Goal: Task Accomplishment & Management: Manage account settings

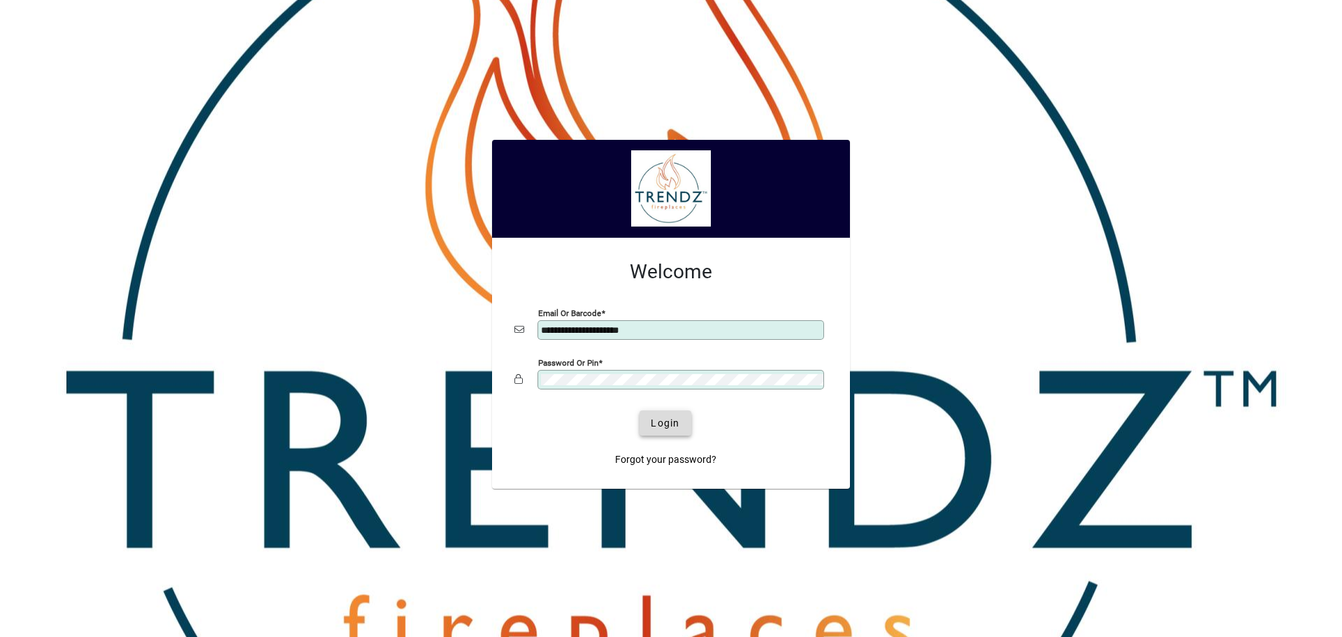
click at [676, 275] on span "Login" at bounding box center [665, 423] width 29 height 15
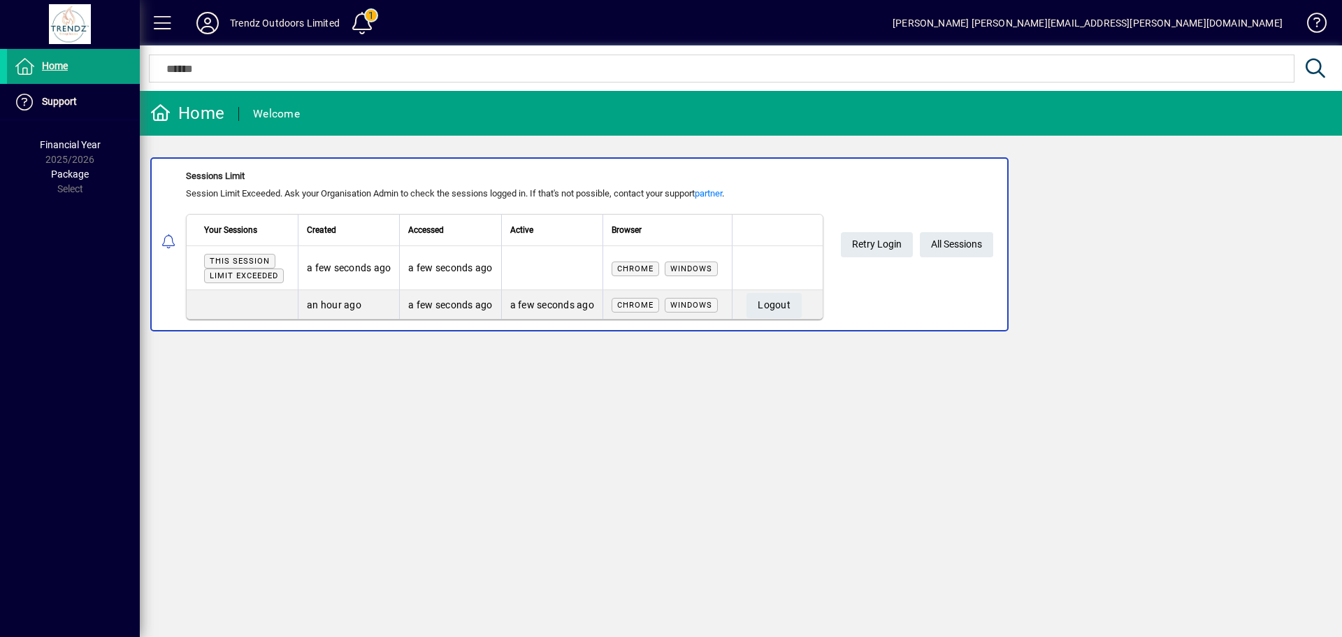
click at [306, 374] on div "Home Welcome Sessions Limit Session Limit Exceeded. Ask your Organisation Admin…" at bounding box center [741, 364] width 1202 height 546
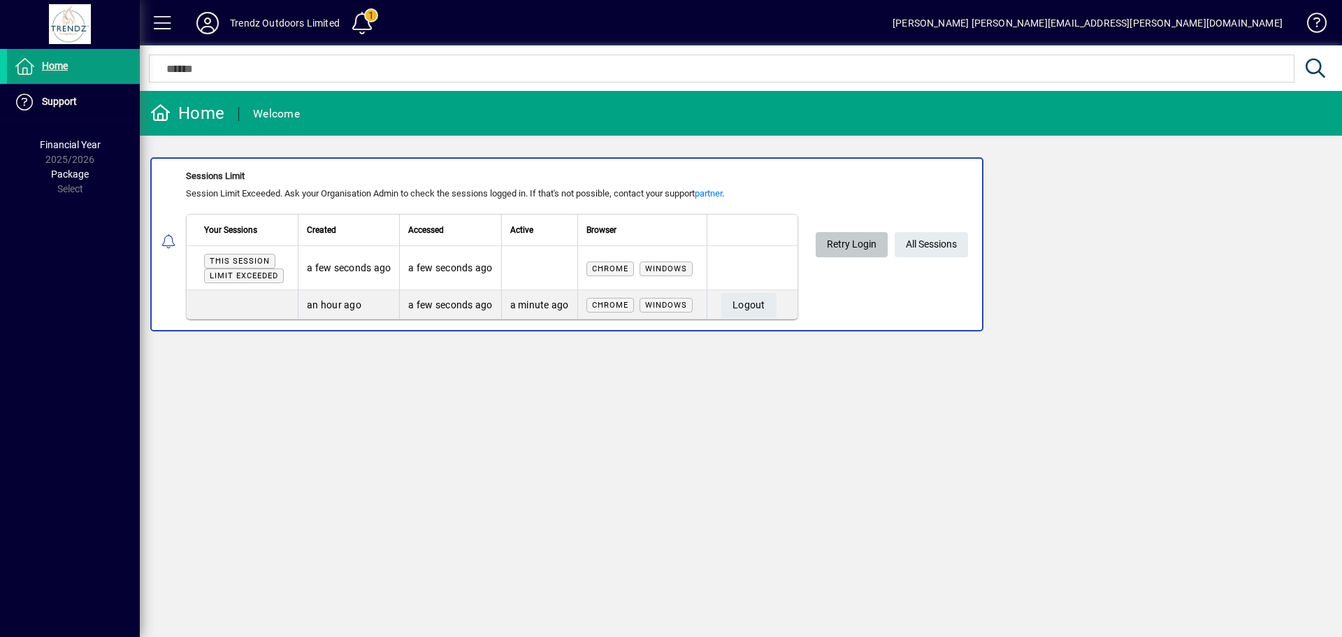
click at [852, 238] on span "Retry Login" at bounding box center [852, 244] width 50 height 23
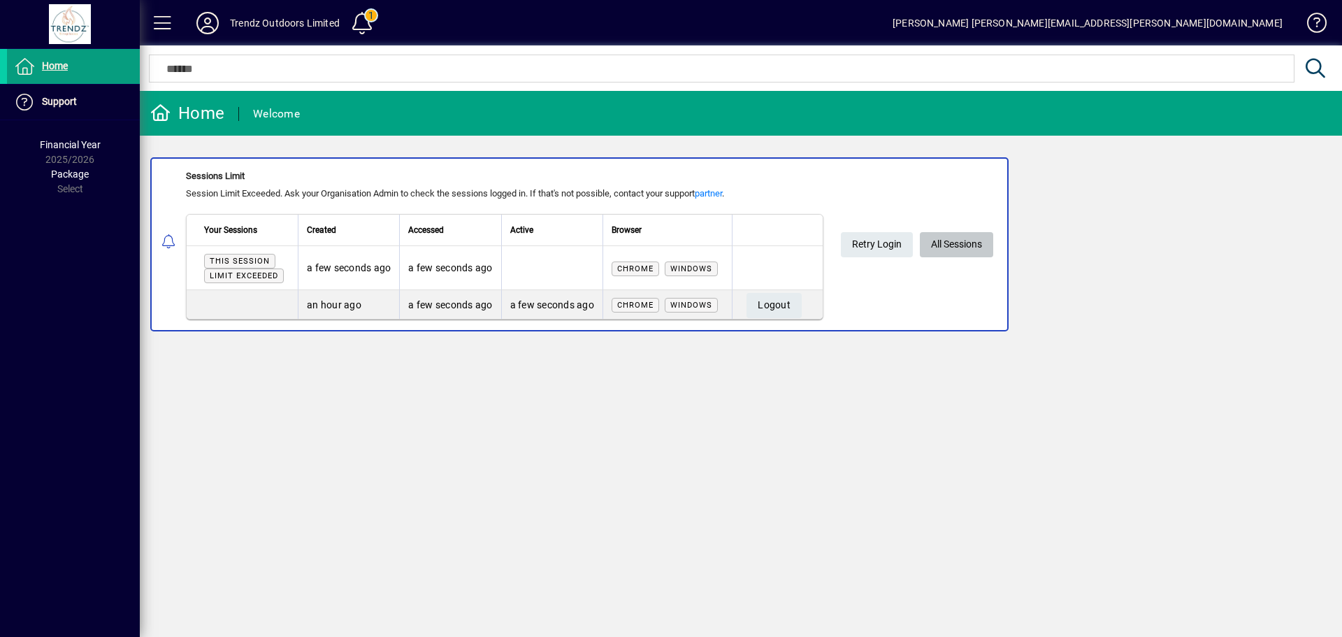
click at [960, 248] on span "All Sessions" at bounding box center [956, 244] width 51 height 23
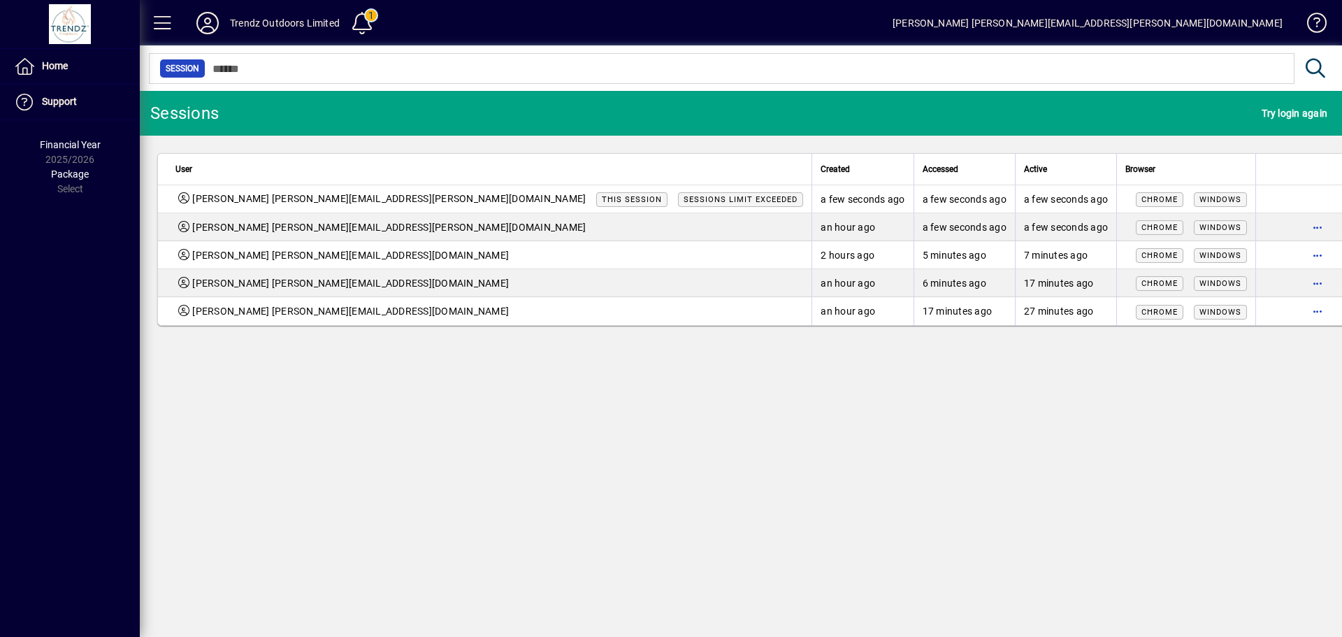
click at [577, 201] on div "[PERSON_NAME] [PERSON_NAME][EMAIL_ADDRESS][PERSON_NAME][DOMAIN_NAME] This sessi…" at bounding box center [488, 198] width 627 height 15
click at [1276, 94] on mat-toolbar-row "Sessions Try login again" at bounding box center [741, 113] width 1202 height 45
click at [1277, 107] on span "Try login again" at bounding box center [1294, 113] width 66 height 22
click at [292, 18] on div "Trendz Outdoors Limited" at bounding box center [285, 23] width 110 height 22
click at [370, 22] on span at bounding box center [363, 23] width 34 height 34
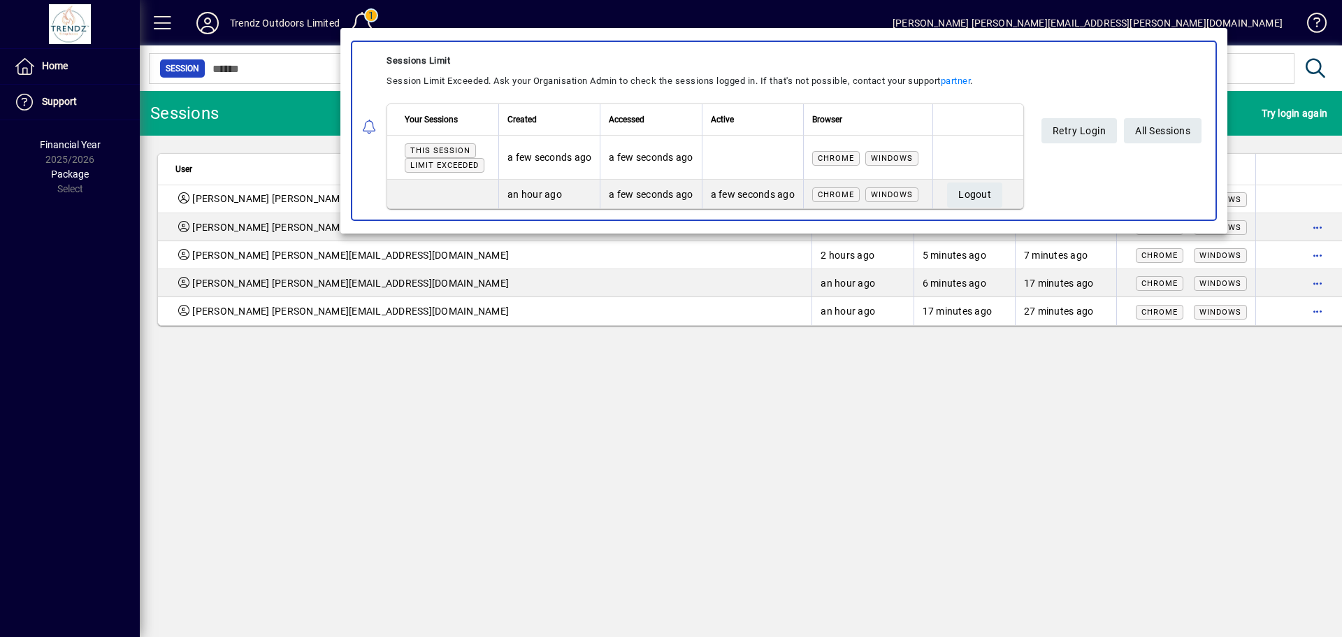
click at [175, 24] on div at bounding box center [671, 318] width 1342 height 637
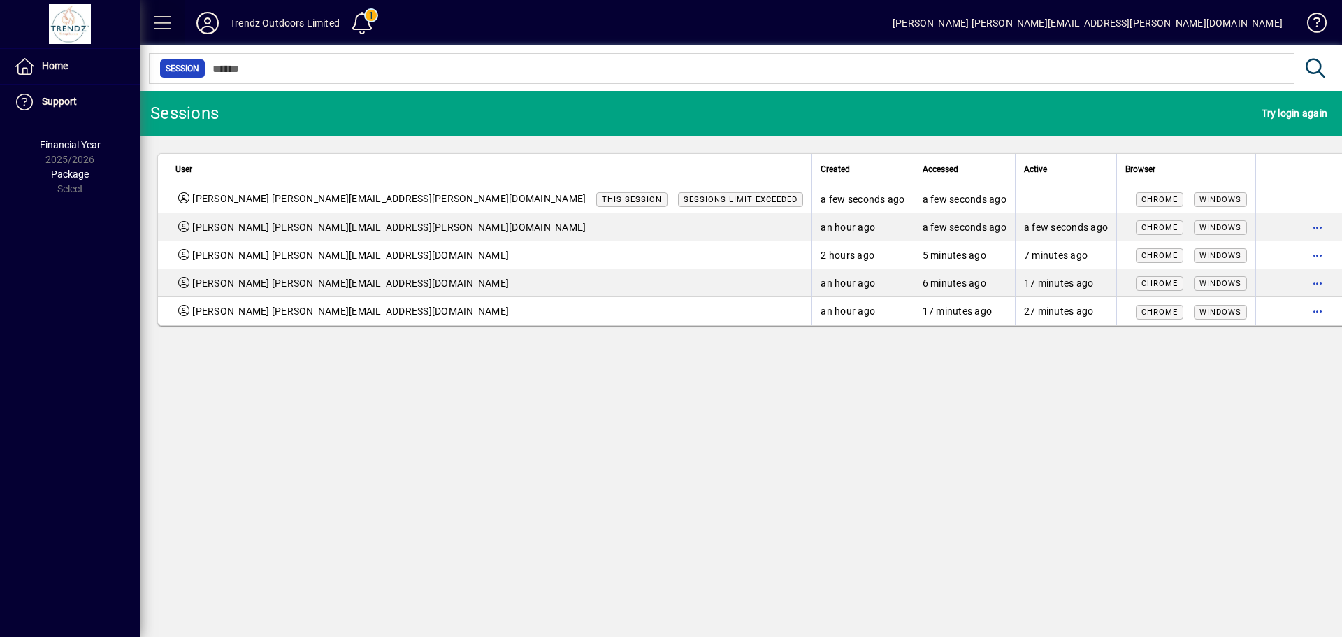
click at [154, 23] on span at bounding box center [163, 23] width 34 height 34
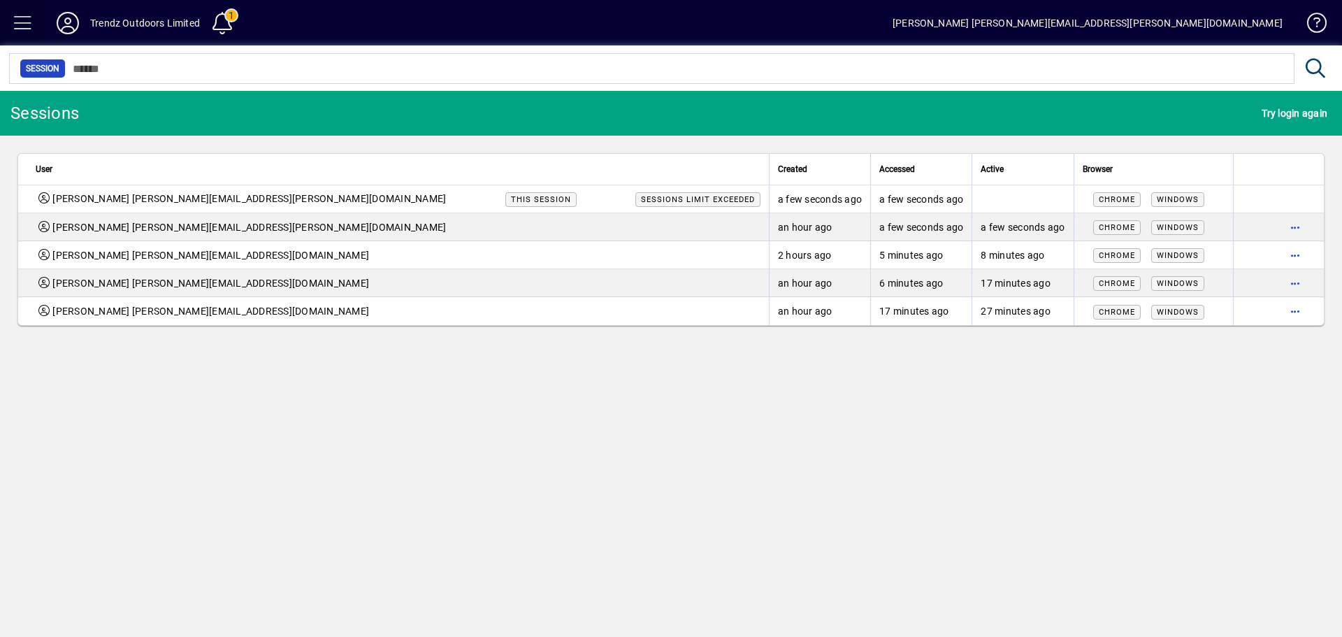
click at [30, 21] on span at bounding box center [23, 23] width 34 height 34
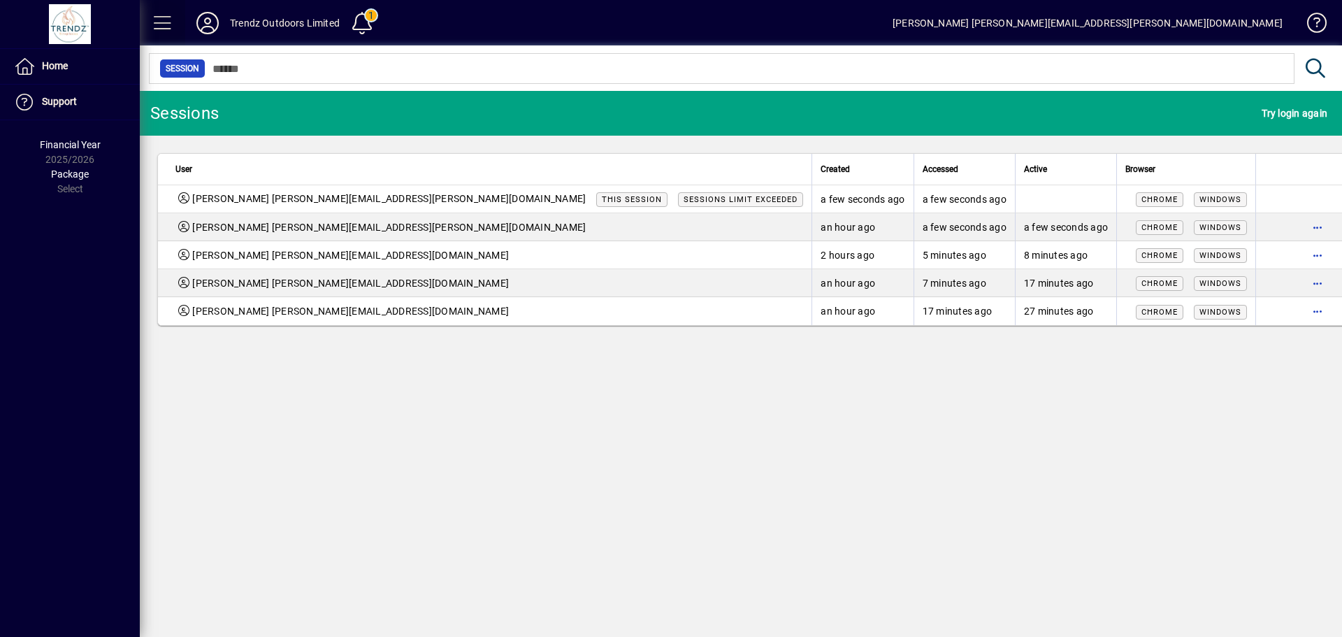
click at [168, 22] on span at bounding box center [163, 23] width 34 height 34
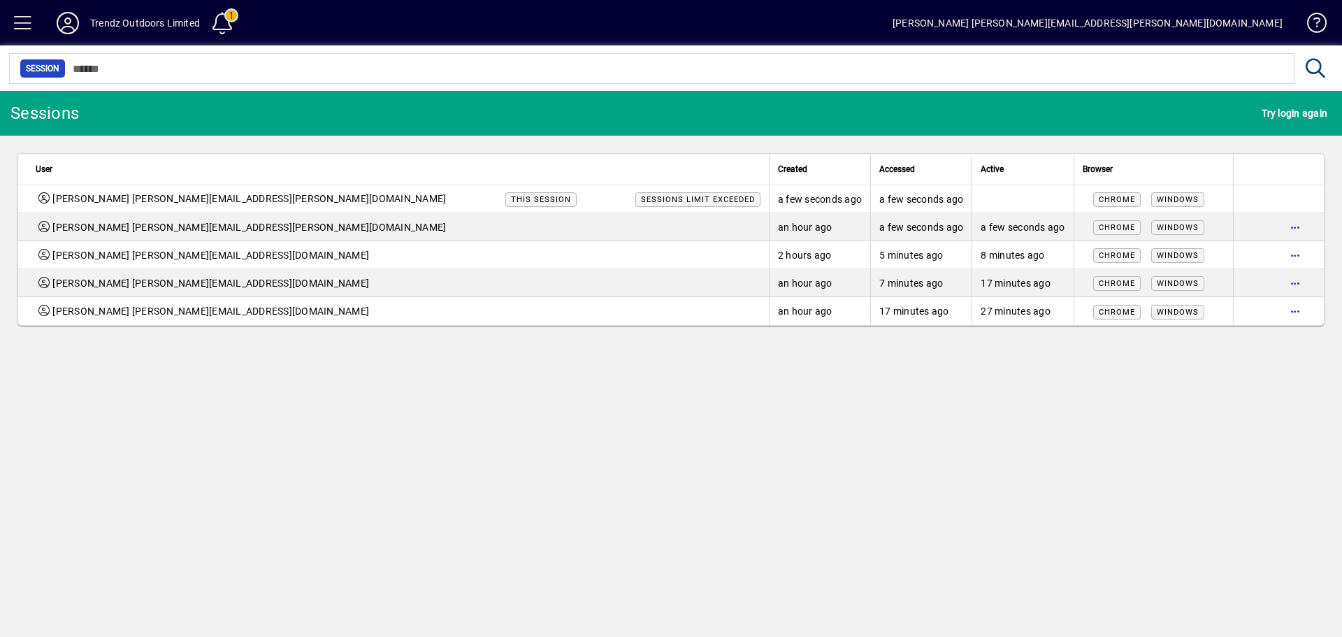
click at [27, 18] on span at bounding box center [23, 23] width 34 height 34
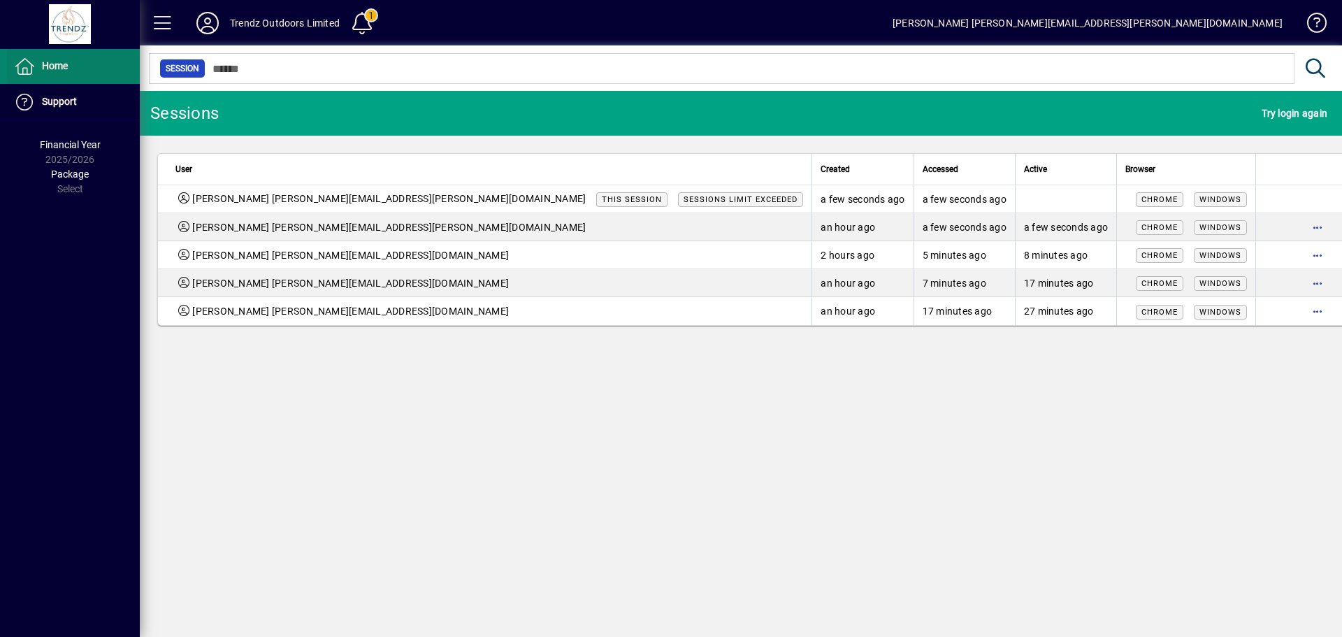
click at [66, 69] on span "Home" at bounding box center [55, 65] width 26 height 11
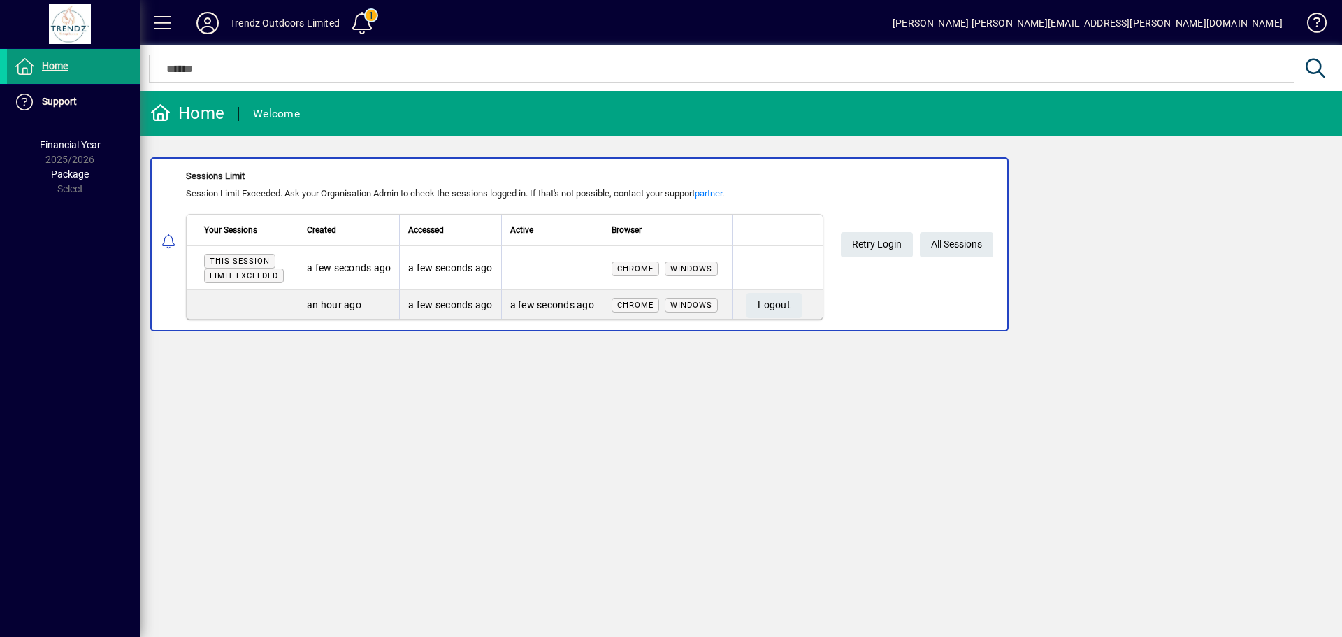
click at [66, 69] on span "Home" at bounding box center [55, 65] width 26 height 11
click at [414, 428] on div "Home Welcome Sessions Limit Session Limit Exceeded. Ask your Organisation Admin…" at bounding box center [741, 364] width 1202 height 546
